Goal: Task Accomplishment & Management: Manage account settings

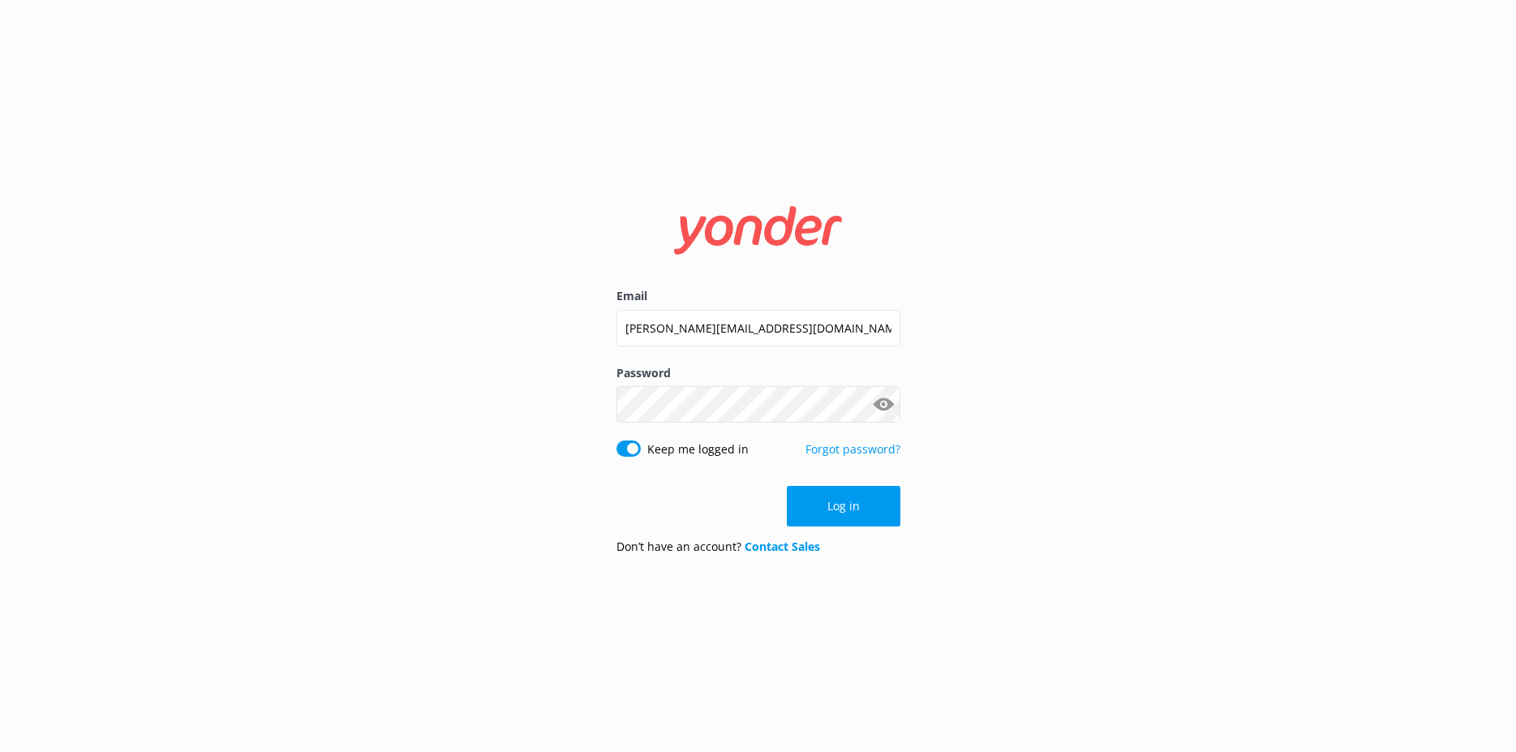
drag, startPoint x: 0, startPoint y: 0, endPoint x: 569, endPoint y: 325, distance: 655.8
click at [616, 325] on input "[PERSON_NAME][EMAIL_ADDRESS][DOMAIN_NAME]" at bounding box center [758, 328] width 284 height 37
type input "[EMAIL_ADDRESS][DOMAIN_NAME]"
click button "Log in" at bounding box center [844, 507] width 114 height 41
